Goal: Transaction & Acquisition: Obtain resource

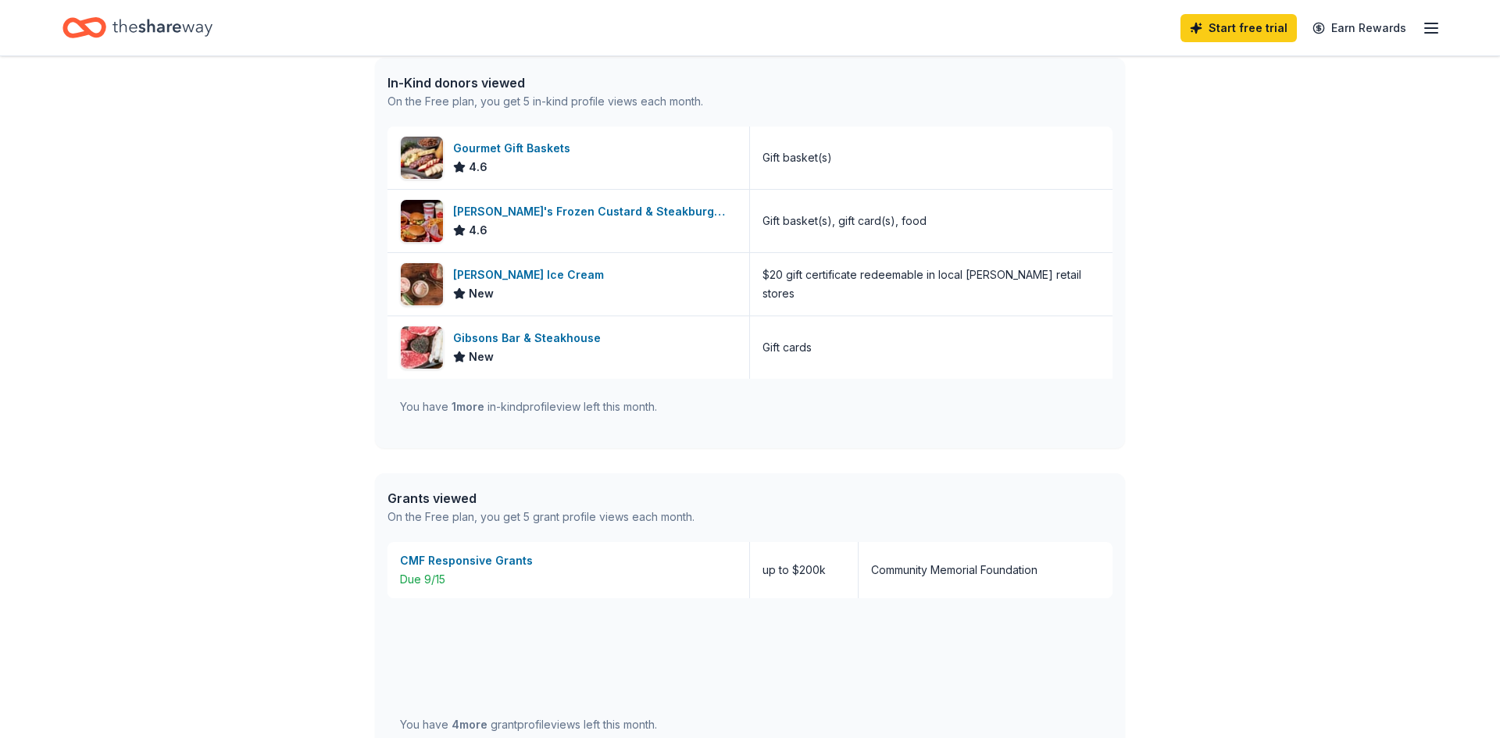
scroll to position [650, 0]
click at [488, 562] on div "CMF Responsive Grants" at bounding box center [568, 560] width 337 height 19
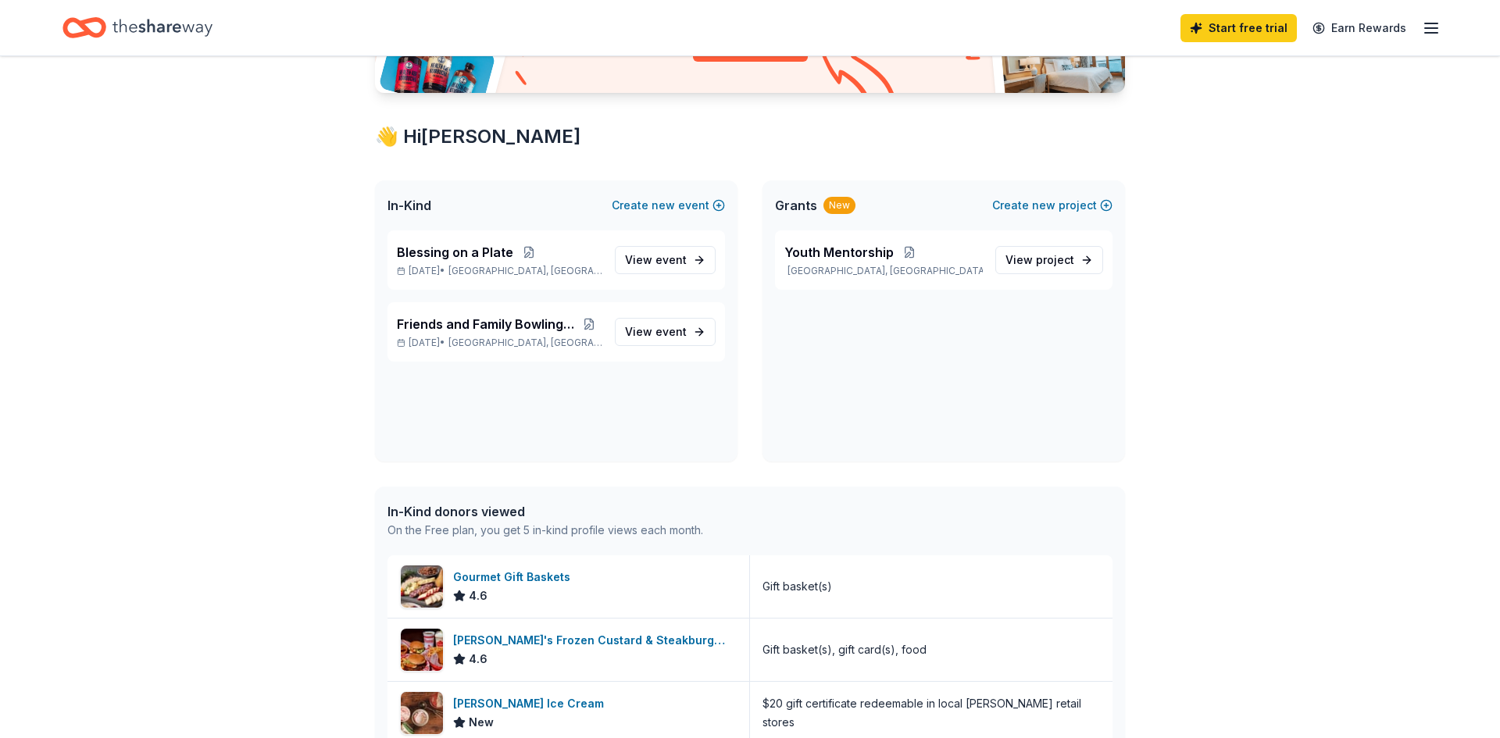
scroll to position [141, 0]
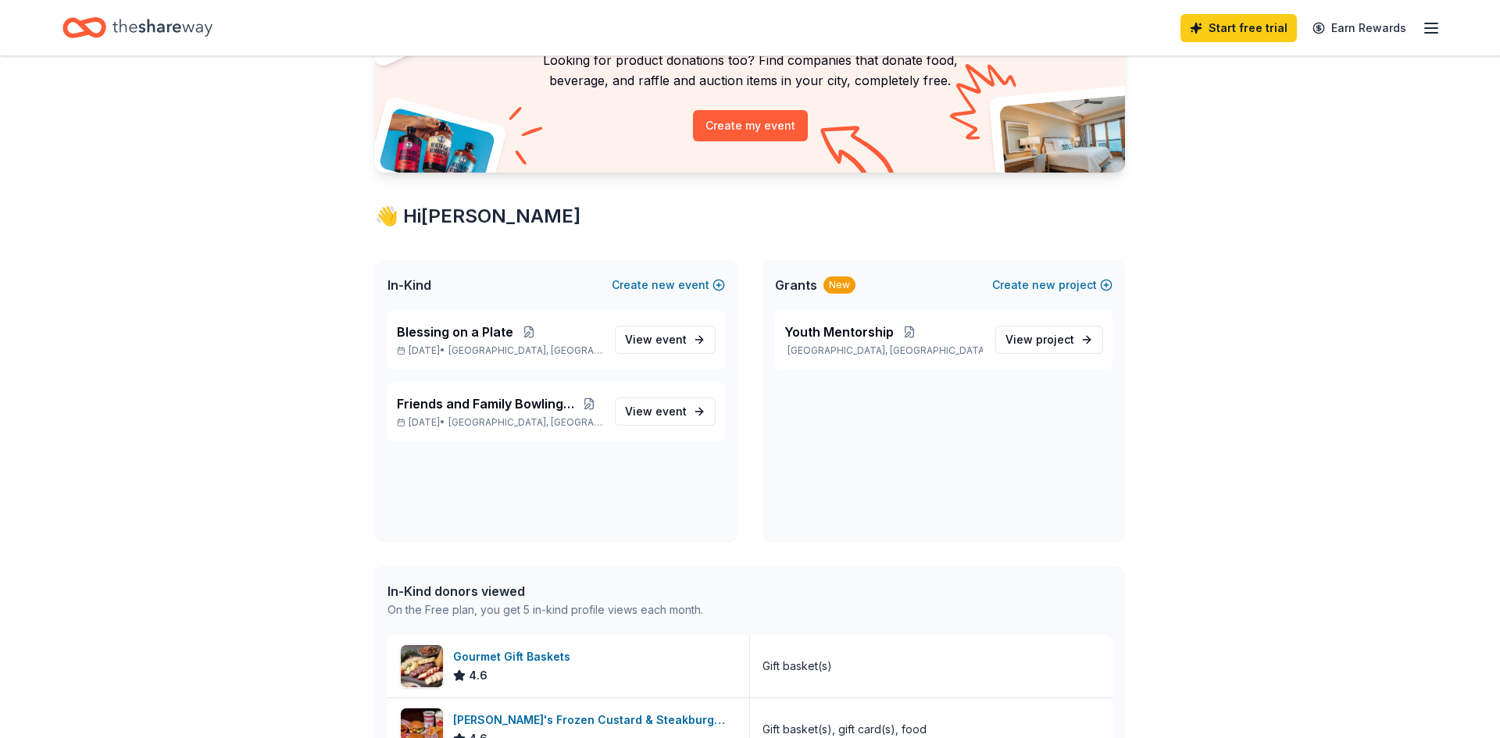
click at [841, 287] on div "New" at bounding box center [840, 285] width 32 height 17
click at [1072, 341] on span "project" at bounding box center [1055, 339] width 38 height 13
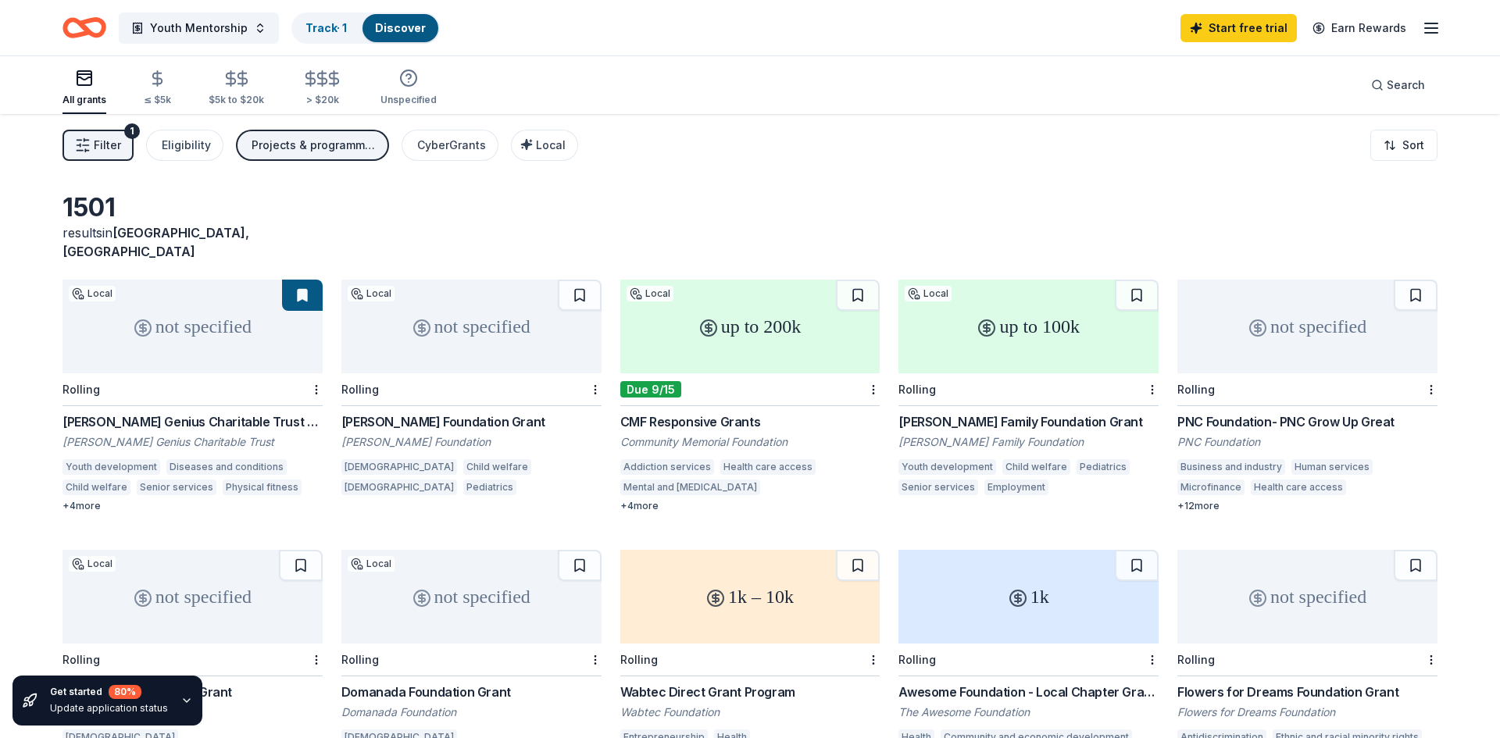
click at [1021, 317] on div "up to 100k" at bounding box center [1029, 327] width 260 height 94
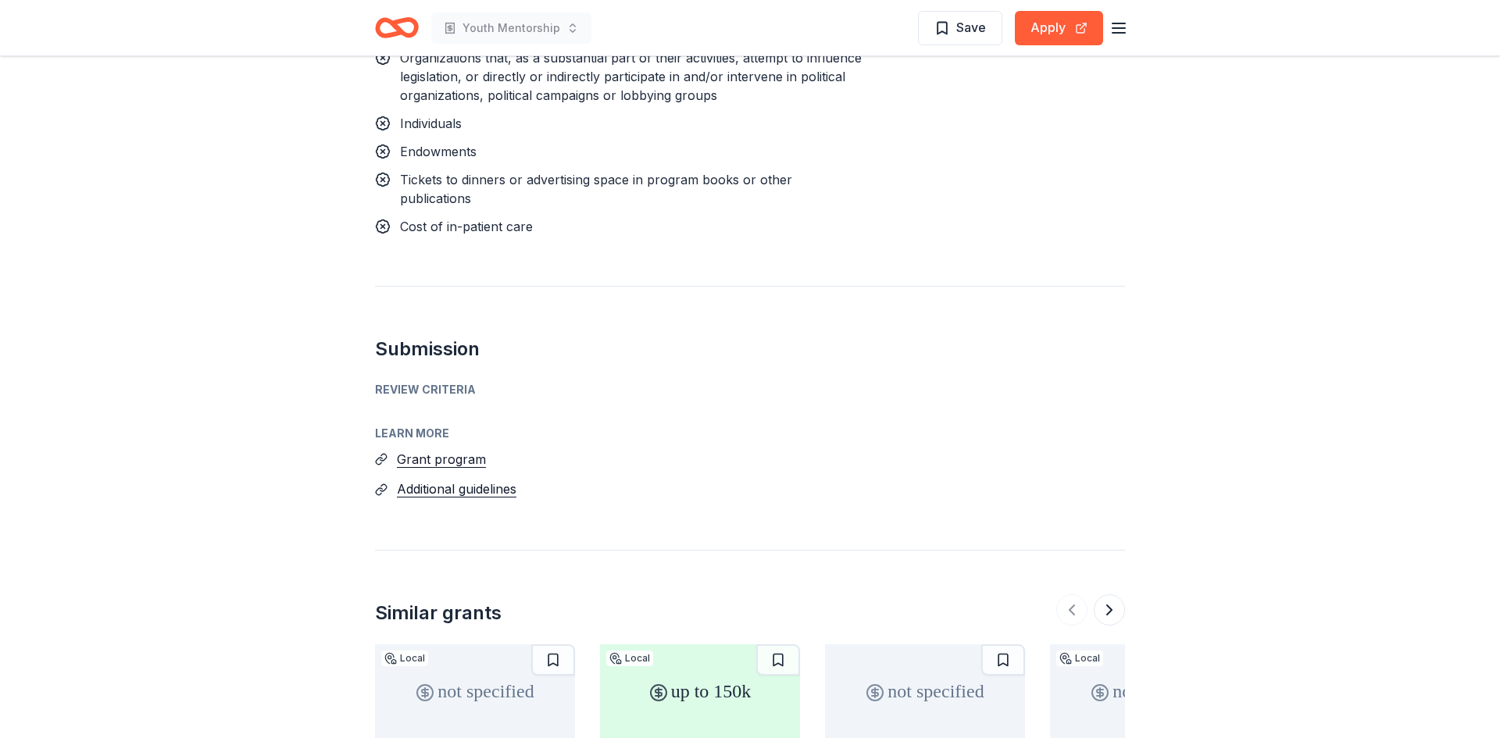
scroll to position [1469, 0]
click at [453, 448] on button "Grant program" at bounding box center [441, 458] width 89 height 20
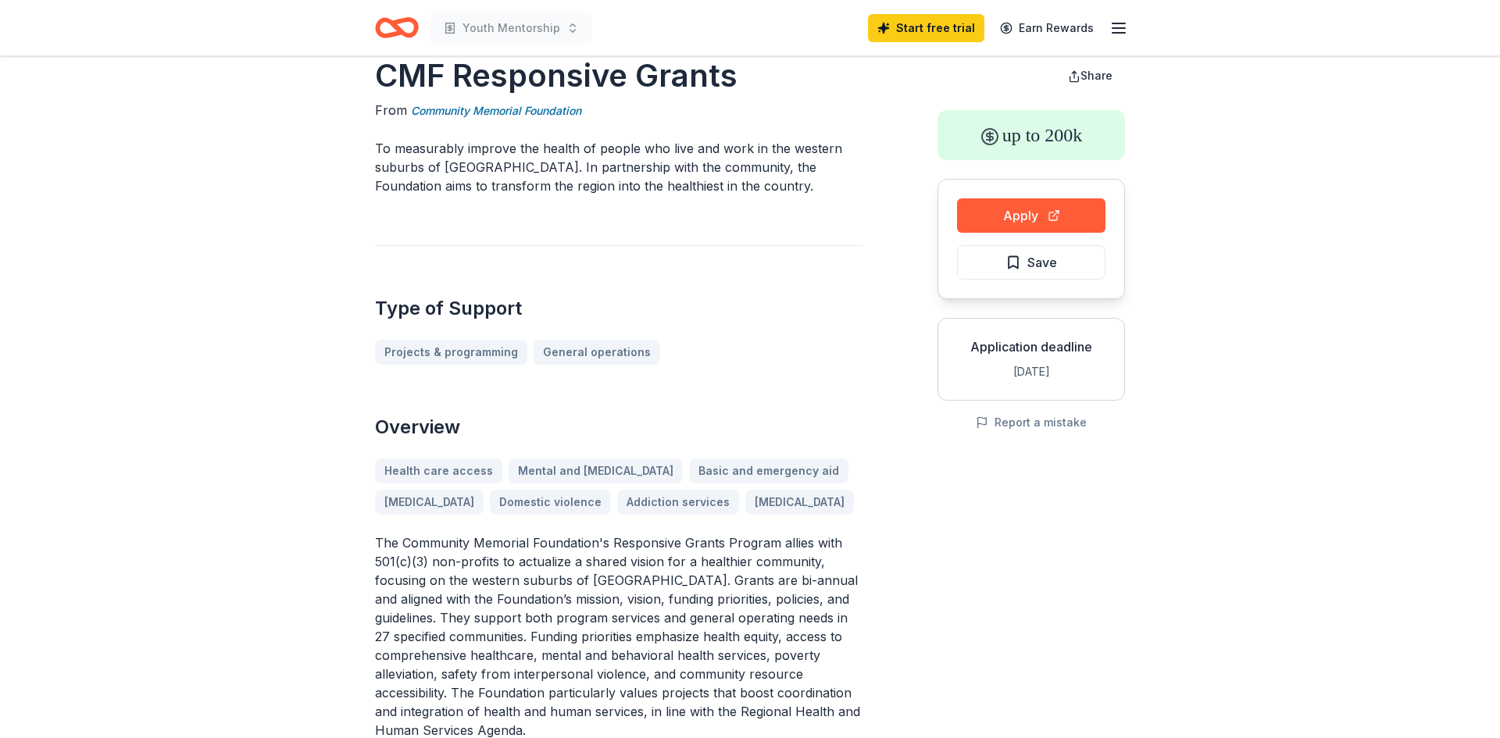
scroll to position [0, 0]
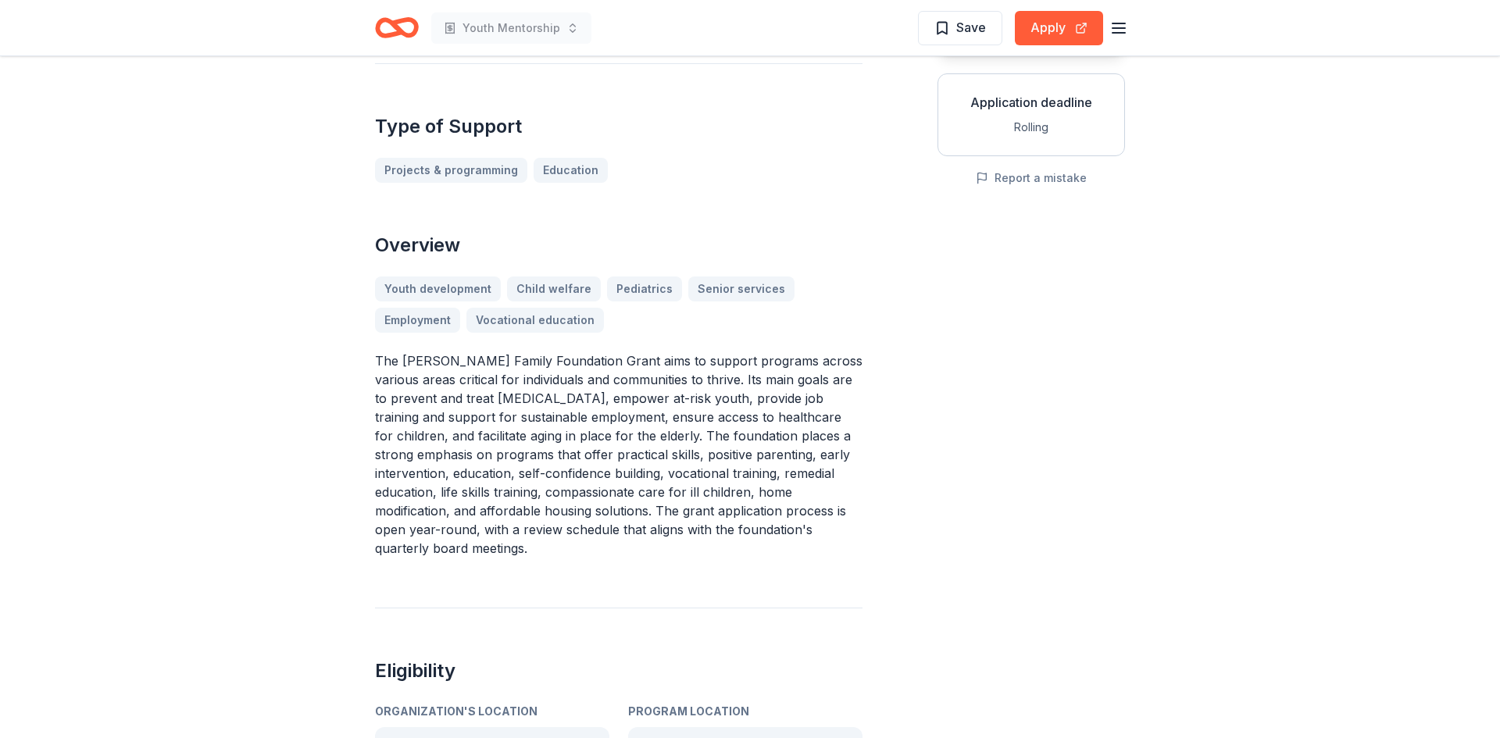
scroll to position [313, 0]
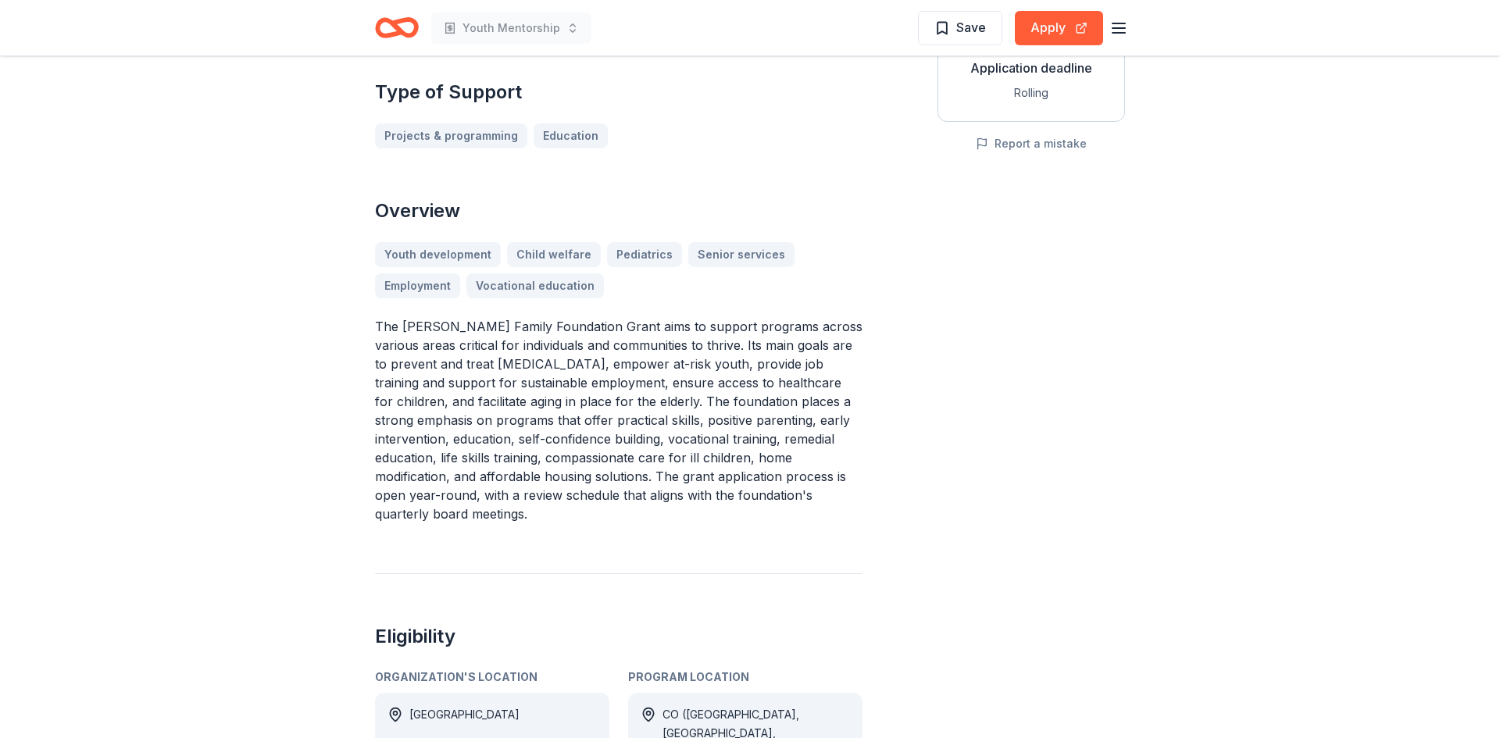
drag, startPoint x: 376, startPoint y: 281, endPoint x: 488, endPoint y: 316, distance: 117.1
click at [488, 317] on p "The [PERSON_NAME] Family Foundation Grant aims to support programs across vario…" at bounding box center [619, 420] width 488 height 206
drag, startPoint x: 381, startPoint y: 281, endPoint x: 320, endPoint y: 288, distance: 61.4
click at [393, 317] on p "The [PERSON_NAME] Family Foundation Grant aims to support programs across vario…" at bounding box center [619, 420] width 488 height 206
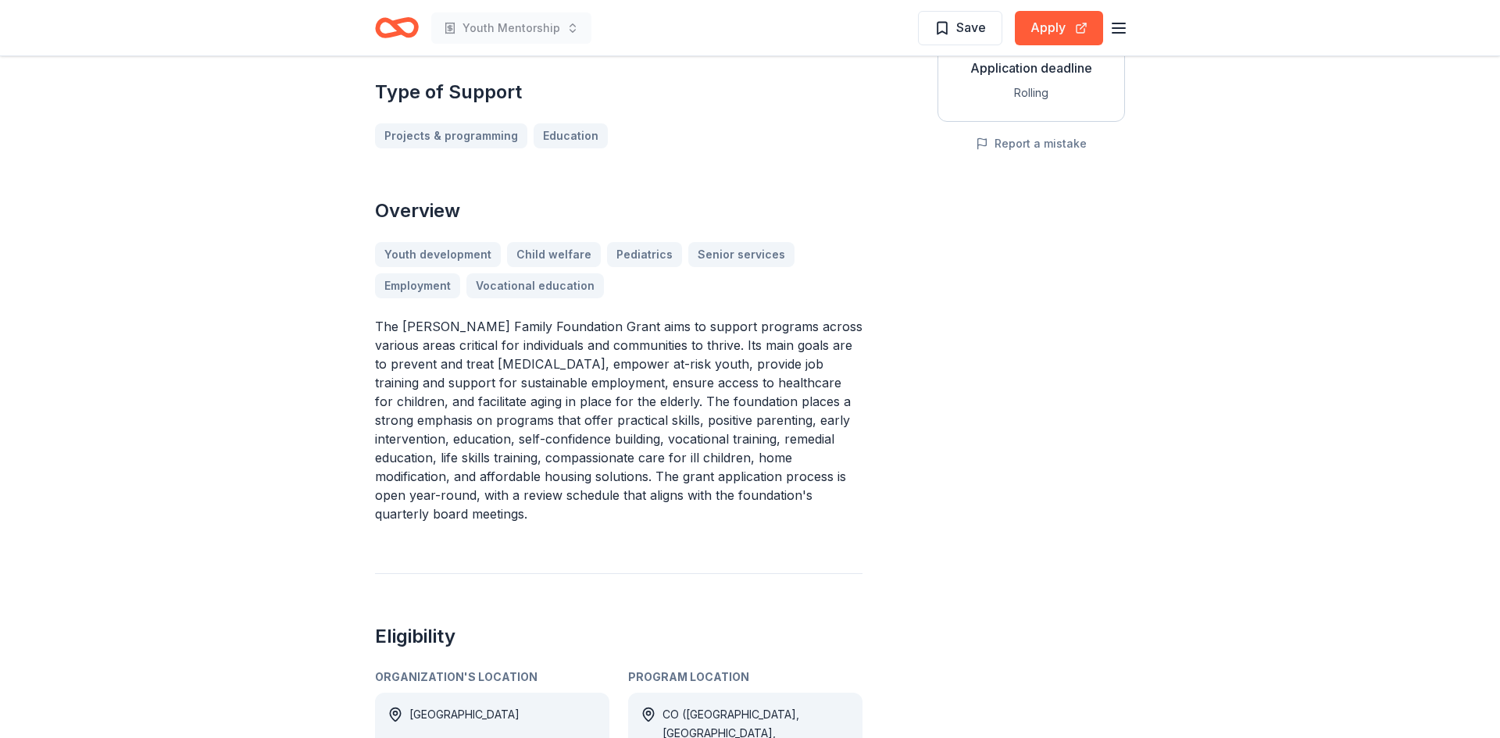
click at [393, 317] on p "The [PERSON_NAME] Family Foundation Grant aims to support programs across vario…" at bounding box center [619, 420] width 488 height 206
drag, startPoint x: 393, startPoint y: 280, endPoint x: 355, endPoint y: 561, distance: 283.9
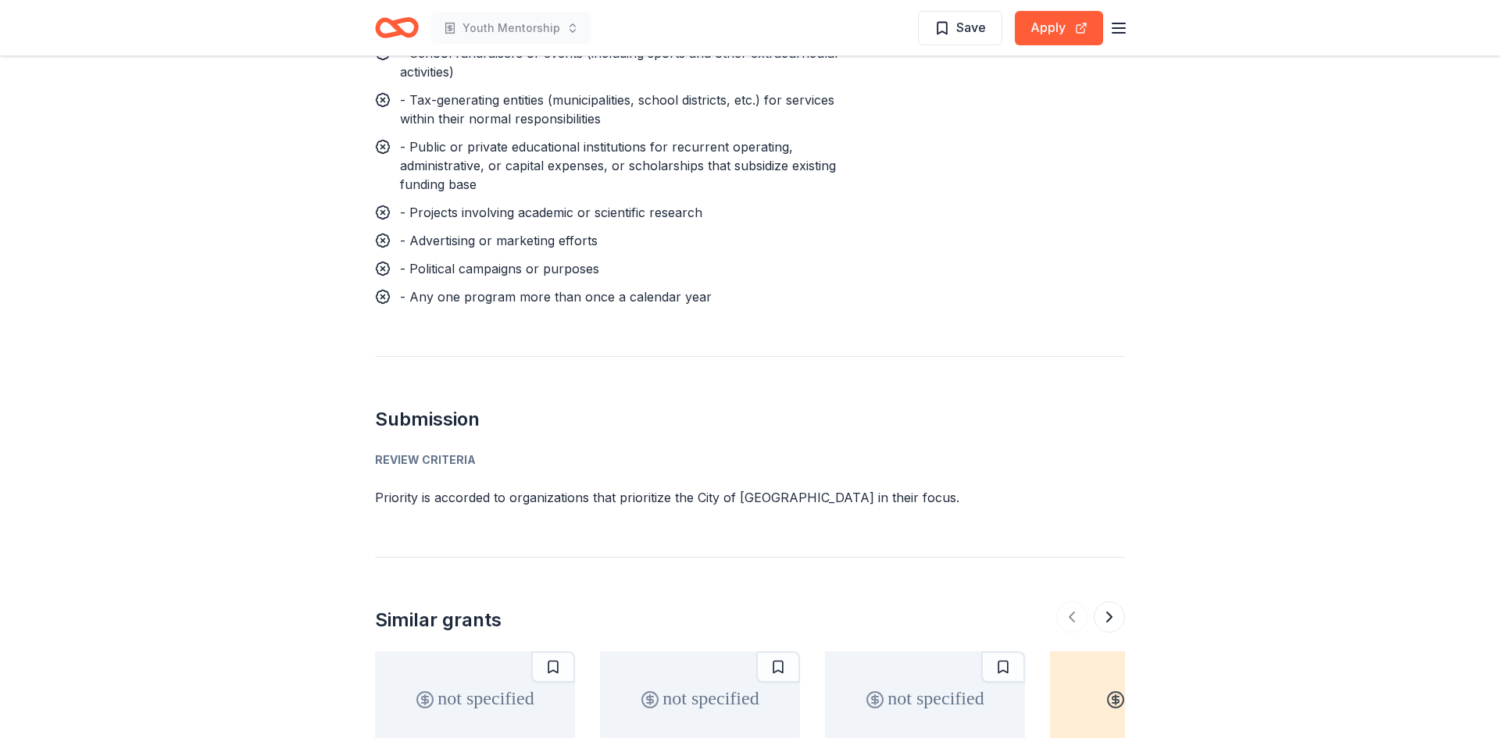
scroll to position [1750, 0]
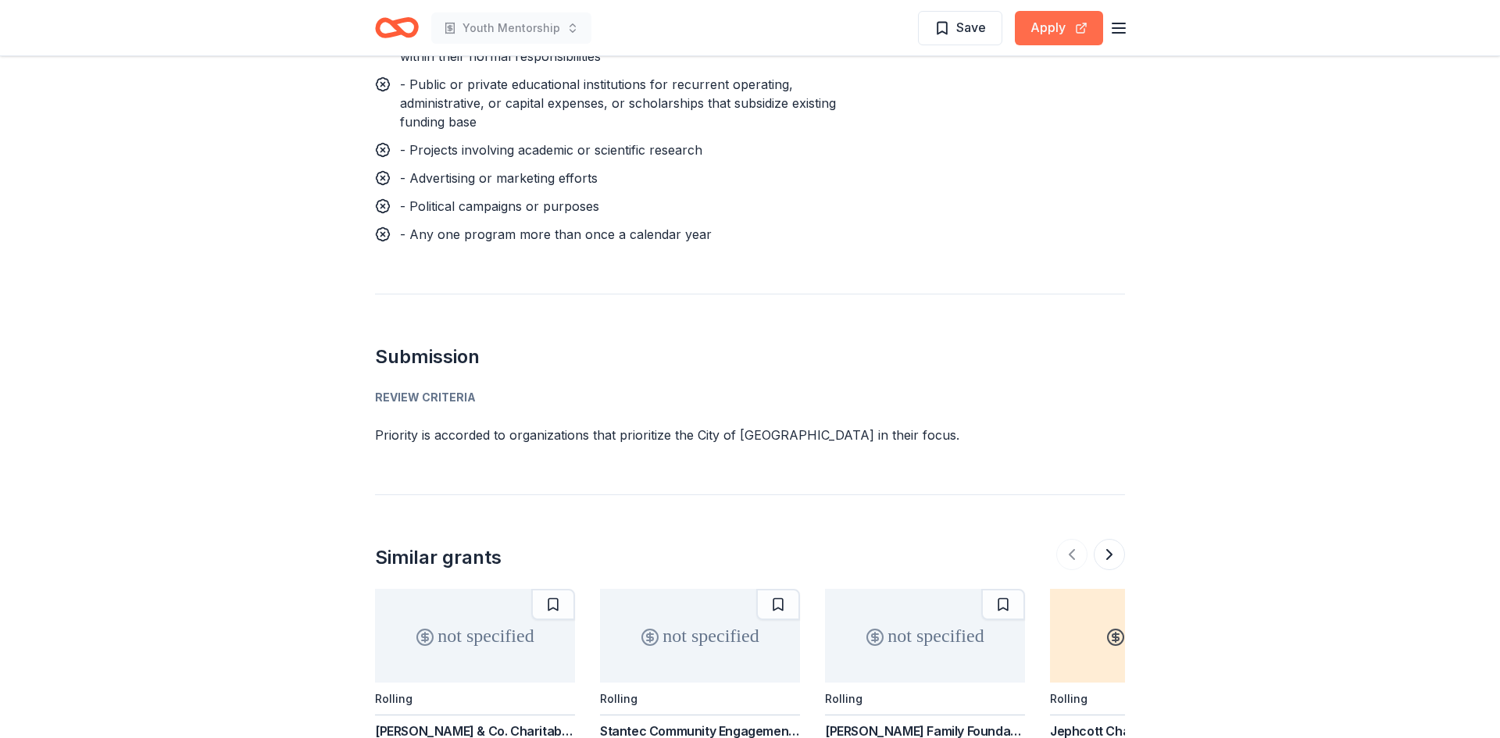
click at [1046, 32] on button "Apply" at bounding box center [1059, 28] width 88 height 34
